Goal: Download file/media

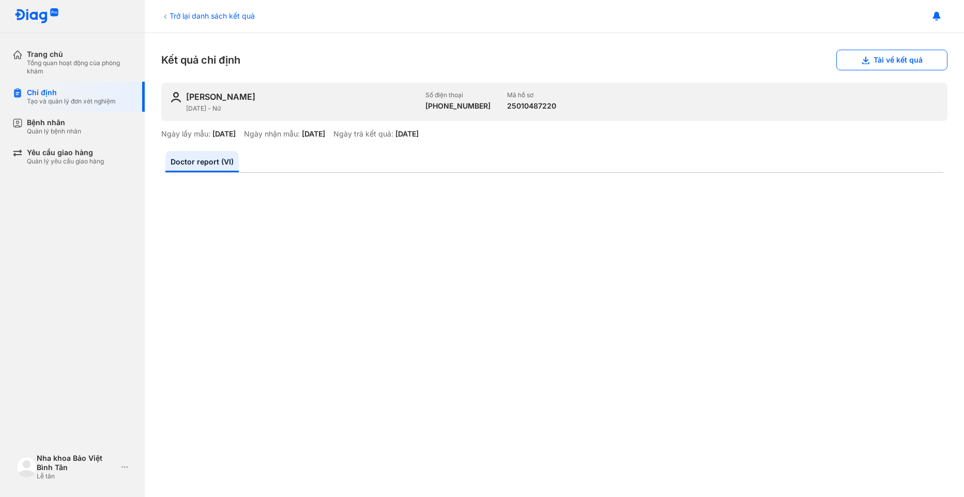
click at [169, 18] on icon at bounding box center [165, 16] width 8 height 8
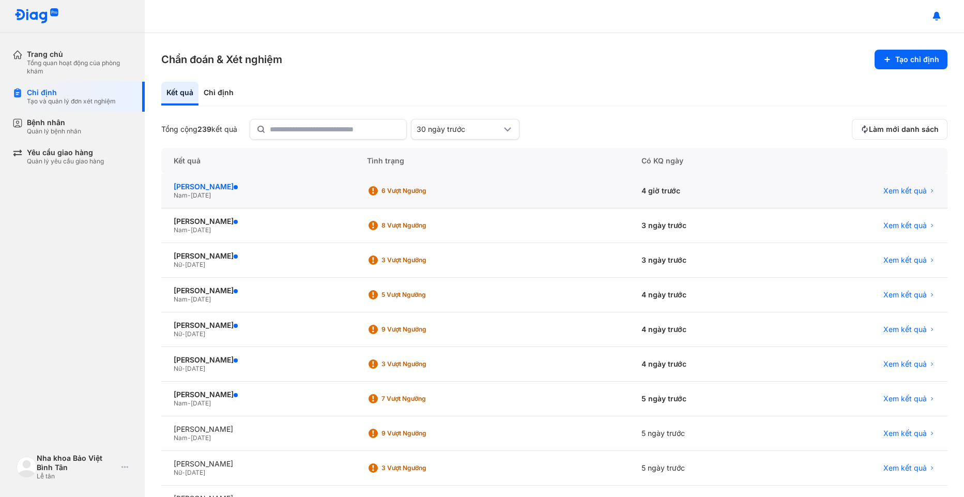
click at [283, 189] on div "[PERSON_NAME]" at bounding box center [258, 186] width 169 height 9
click at [324, 180] on div "[PERSON_NAME][GEOGRAPHIC_DATA] - [DATE]" at bounding box center [257, 191] width 193 height 35
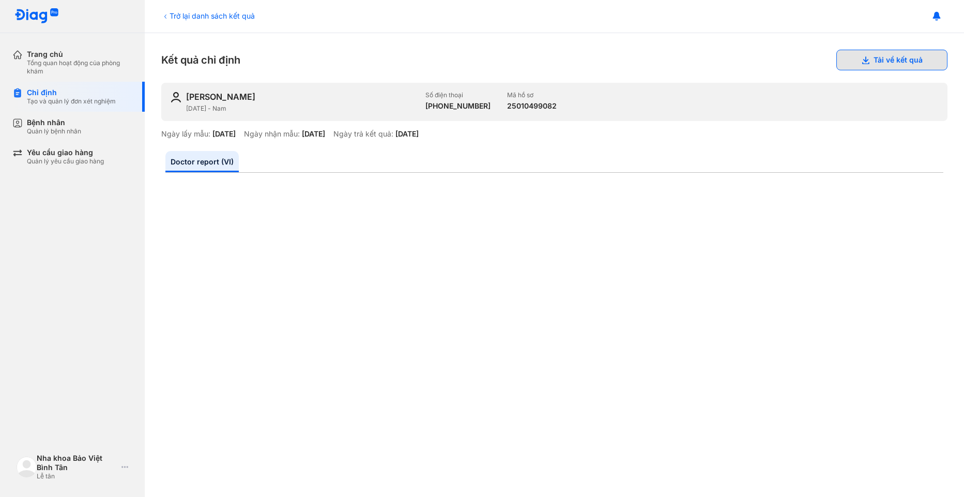
click at [863, 63] on button "Tải về kết quả" at bounding box center [892, 60] width 111 height 21
